Goal: Find specific fact: Find specific fact

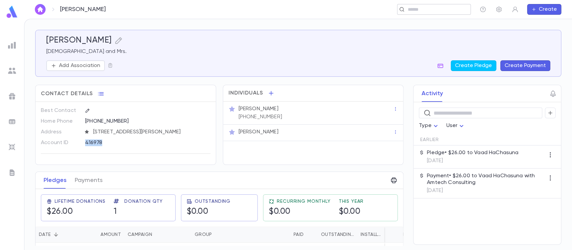
scroll to position [24, 0]
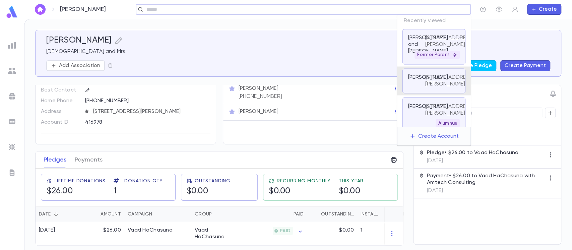
click at [412, 12] on input "text" at bounding box center [300, 9] width 313 height 6
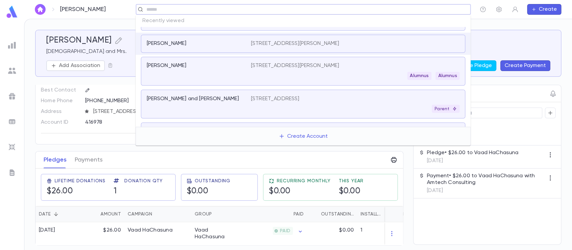
click at [299, 100] on p "[STREET_ADDRESS]" at bounding box center [275, 98] width 49 height 7
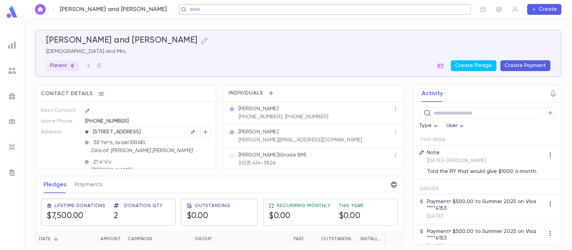
scroll to position [34, 0]
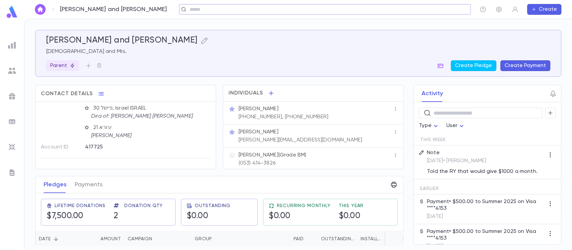
click at [96, 147] on div "417725" at bounding box center [134, 147] width 98 height 10
click at [103, 147] on div "417725" at bounding box center [134, 147] width 98 height 10
drag, startPoint x: 105, startPoint y: 147, endPoint x: 42, endPoint y: 146, distance: 62.9
click at [41, 146] on div "Account ID 417725" at bounding box center [125, 147] width 169 height 11
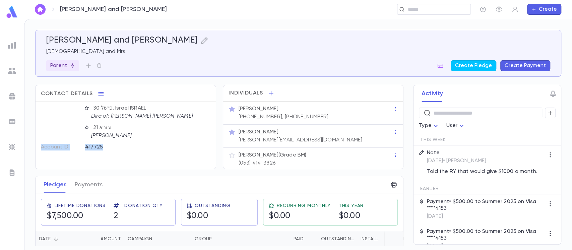
copy div "Account ID 417725"
